Goal: Go to known website: Access a specific website the user already knows

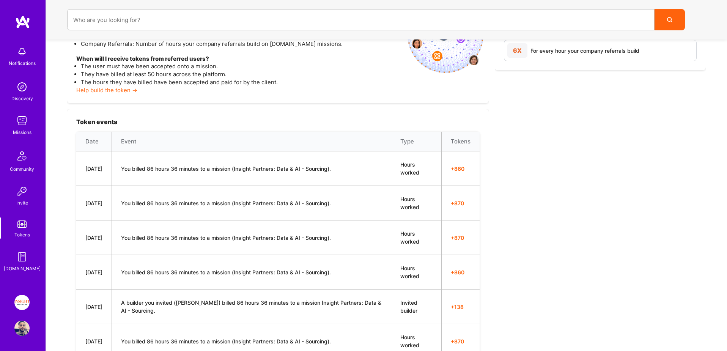
scroll to position [178, 0]
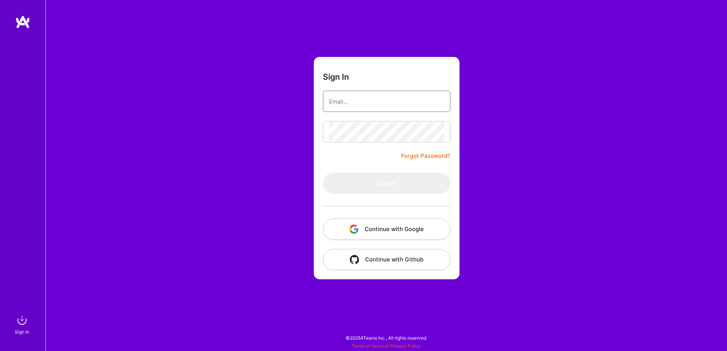
type input "[EMAIL_ADDRESS][DOMAIN_NAME]"
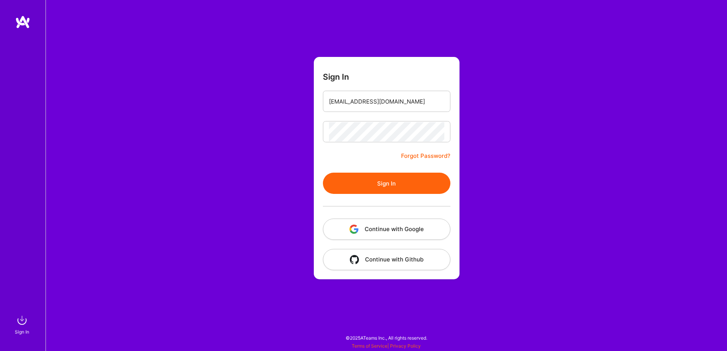
click at [380, 230] on button "Continue with Google" at bounding box center [387, 229] width 128 height 21
